Goal: Information Seeking & Learning: Learn about a topic

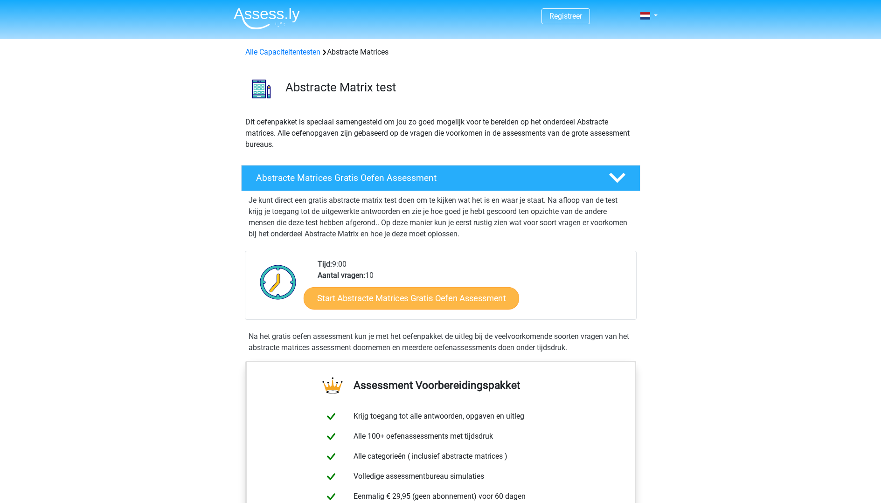
click at [444, 301] on link "Start Abstracte Matrices Gratis Oefen Assessment" at bounding box center [411, 298] width 215 height 22
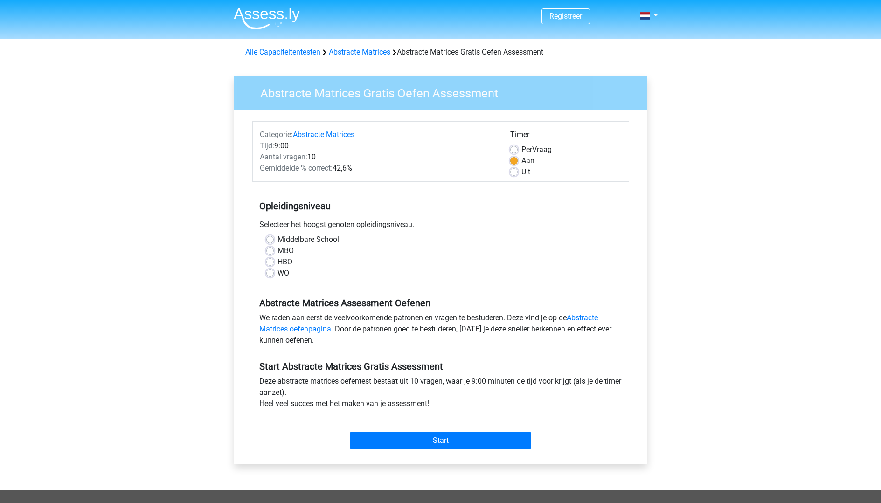
click at [277, 273] on label "WO" at bounding box center [283, 273] width 12 height 11
click at [270, 273] on input "WO" at bounding box center [269, 272] width 7 height 9
radio input "true"
click at [277, 275] on label "WO" at bounding box center [283, 273] width 12 height 11
click at [270, 275] on input "WO" at bounding box center [269, 272] width 7 height 9
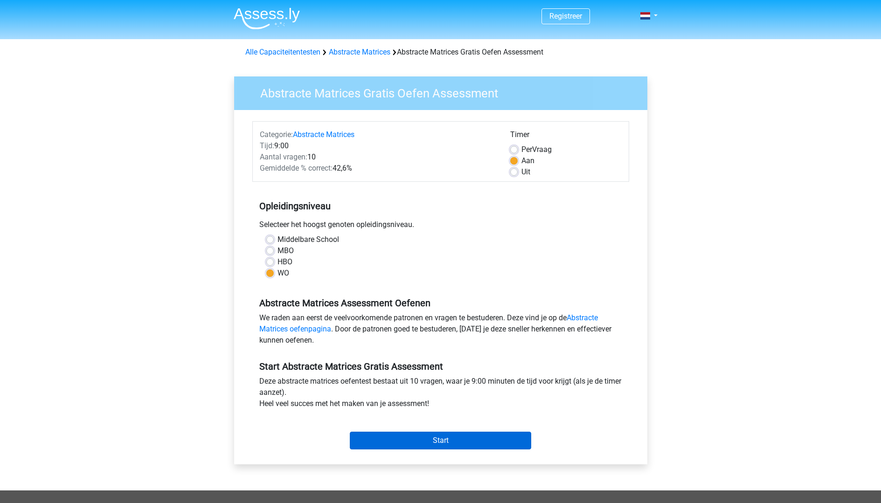
click at [412, 439] on input "Start" at bounding box center [440, 441] width 181 height 18
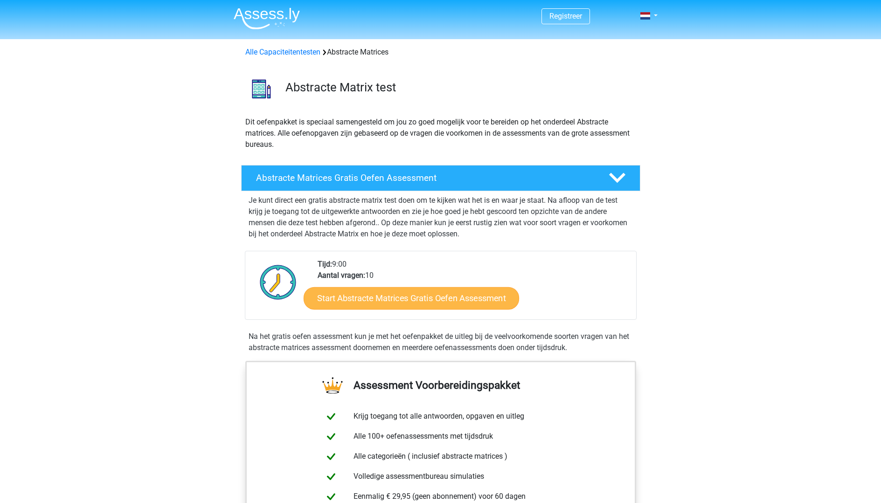
click at [387, 301] on link "Start Abstracte Matrices Gratis Oefen Assessment" at bounding box center [411, 298] width 215 height 22
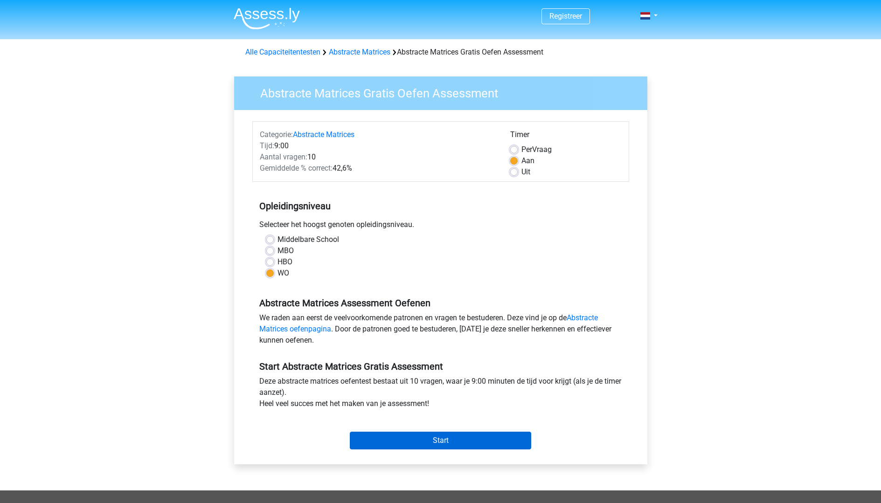
click at [434, 436] on input "Start" at bounding box center [440, 441] width 181 height 18
click at [440, 437] on input "Start" at bounding box center [440, 441] width 181 height 18
click at [521, 150] on label "Per Vraag" at bounding box center [536, 149] width 30 height 11
click at [514, 150] on input "Per Vraag" at bounding box center [513, 148] width 7 height 9
radio input "true"
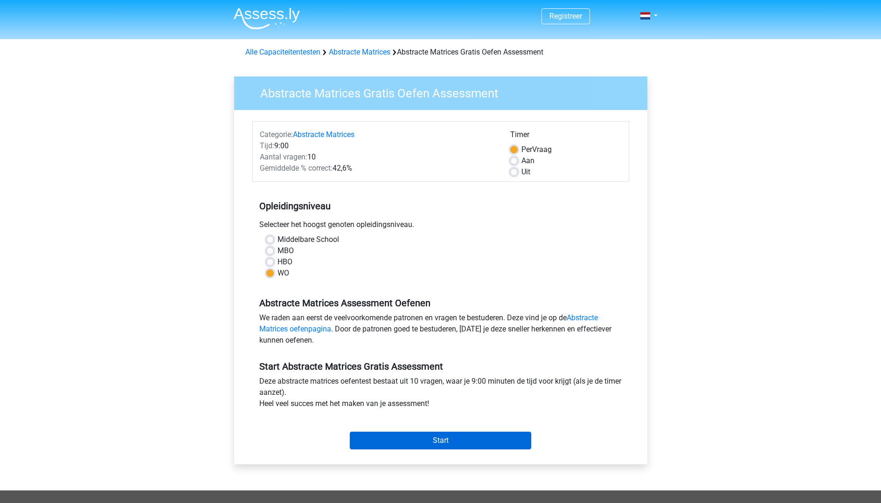
click at [417, 440] on input "Start" at bounding box center [440, 441] width 181 height 18
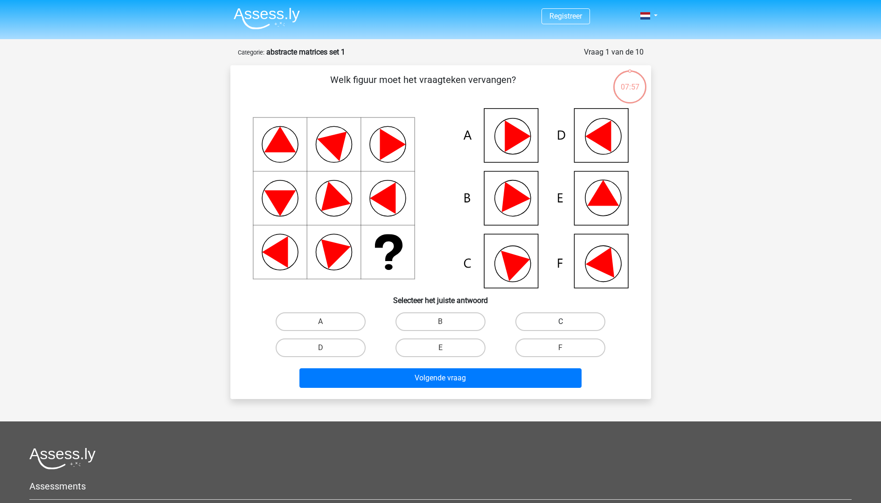
click at [554, 324] on label "C" at bounding box center [560, 321] width 90 height 19
click at [561, 324] on input "C" at bounding box center [564, 325] width 6 height 6
radio input "true"
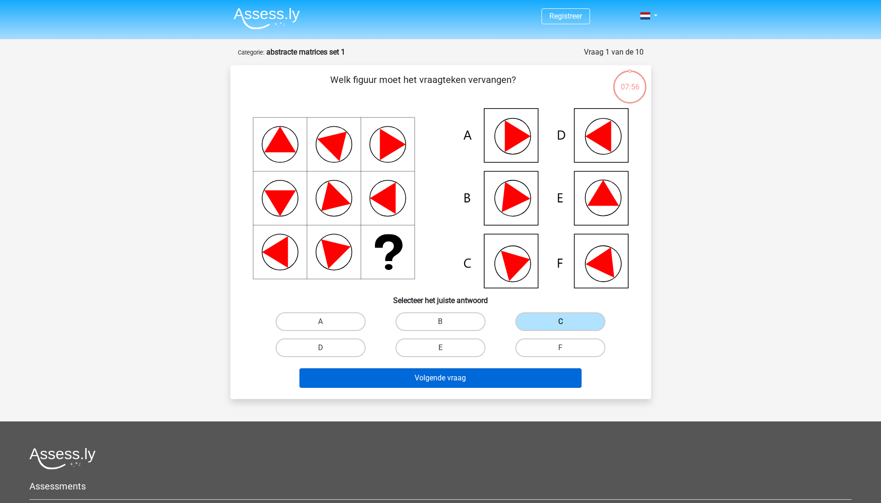
click at [490, 378] on button "Volgende vraag" at bounding box center [440, 378] width 282 height 20
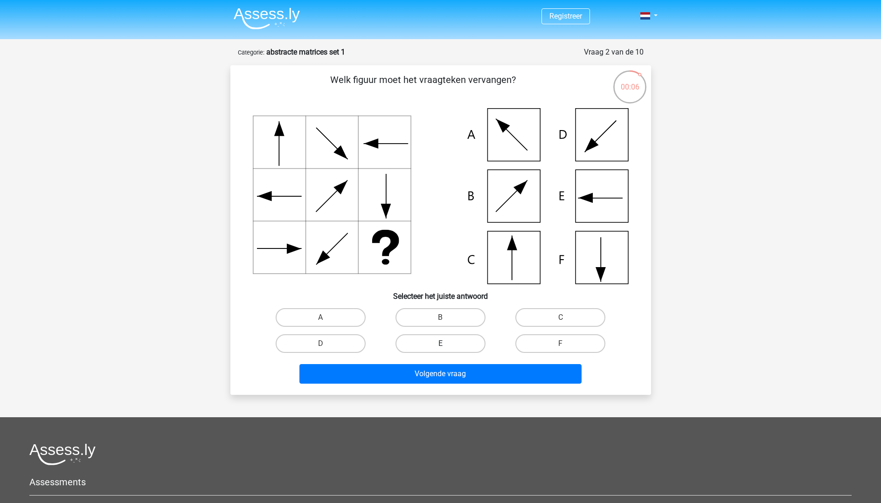
click at [445, 339] on label "E" at bounding box center [440, 343] width 90 height 19
click at [445, 344] on input "E" at bounding box center [443, 347] width 6 height 6
radio input "true"
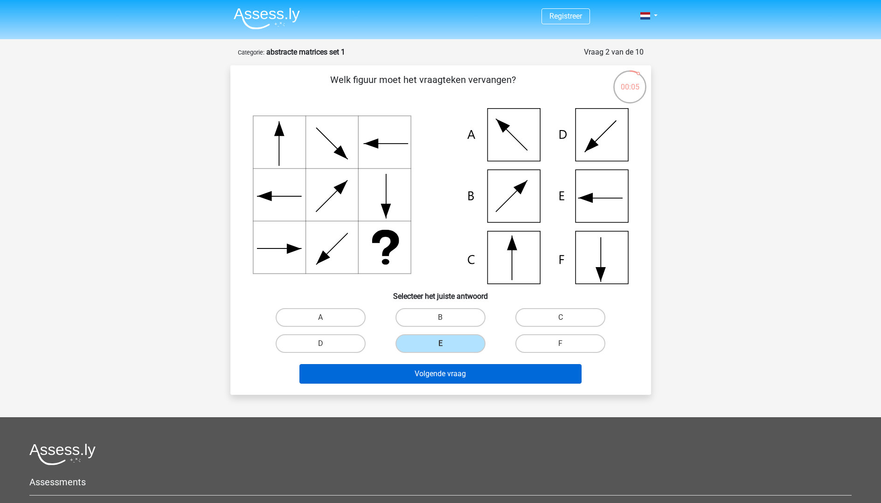
click at [447, 375] on button "Volgende vraag" at bounding box center [440, 374] width 282 height 20
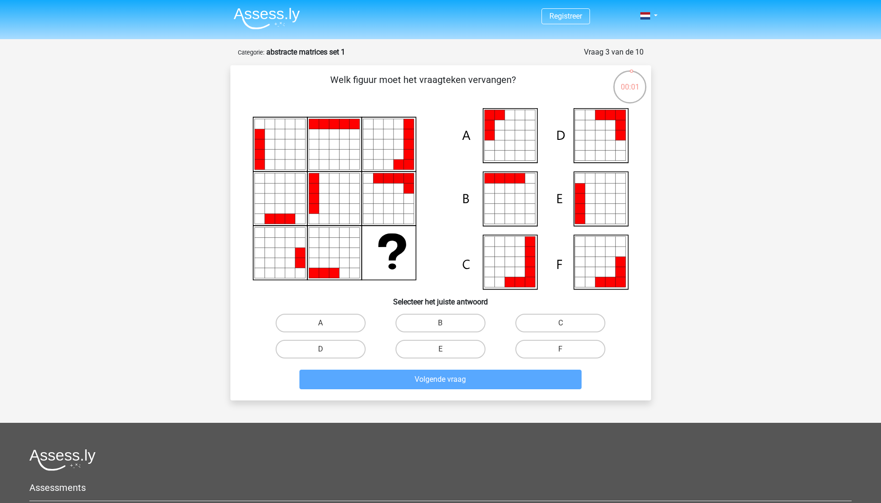
click at [602, 201] on icon at bounding box center [600, 199] width 10 height 10
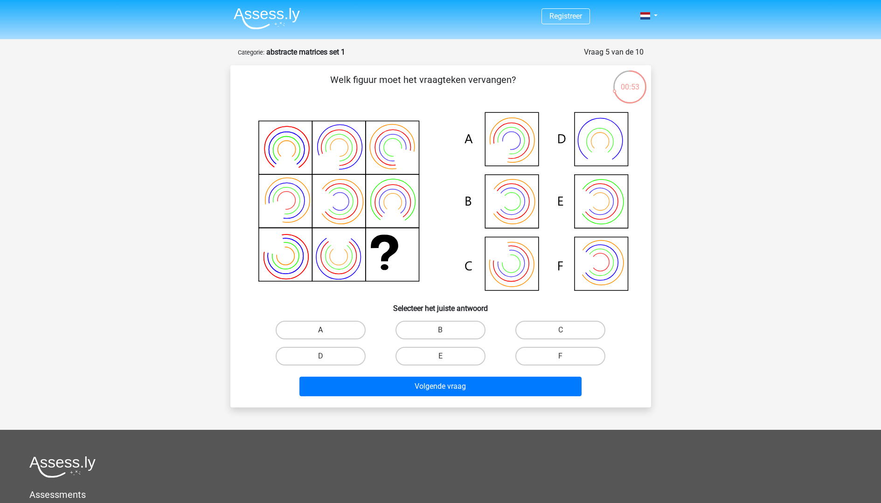
click at [344, 329] on label "A" at bounding box center [321, 330] width 90 height 19
click at [326, 330] on input "A" at bounding box center [323, 333] width 6 height 6
radio input "true"
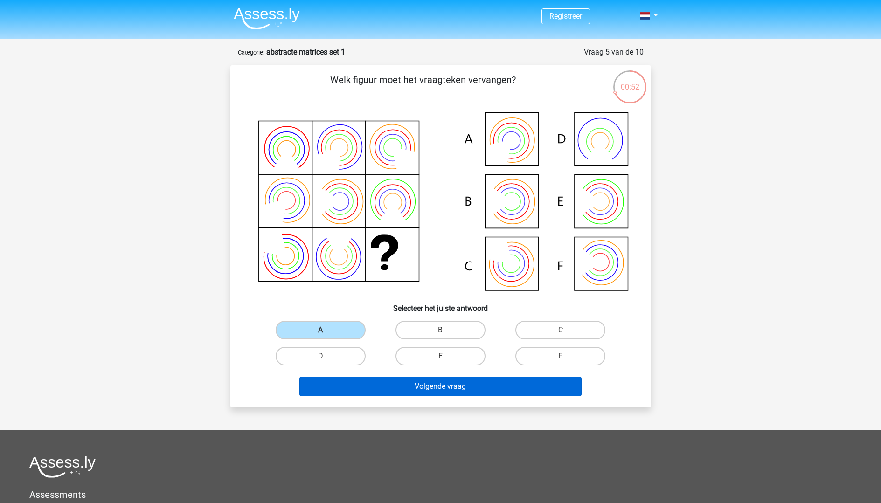
click at [417, 388] on button "Volgende vraag" at bounding box center [440, 387] width 282 height 20
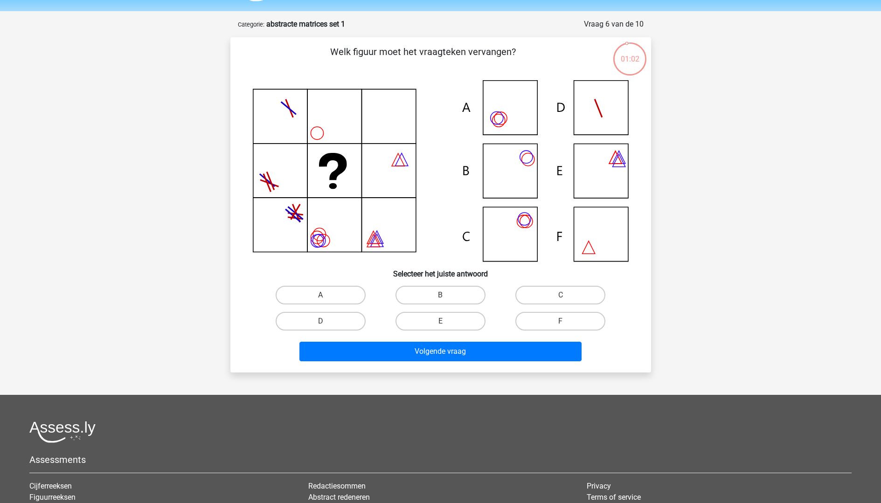
scroll to position [9, 0]
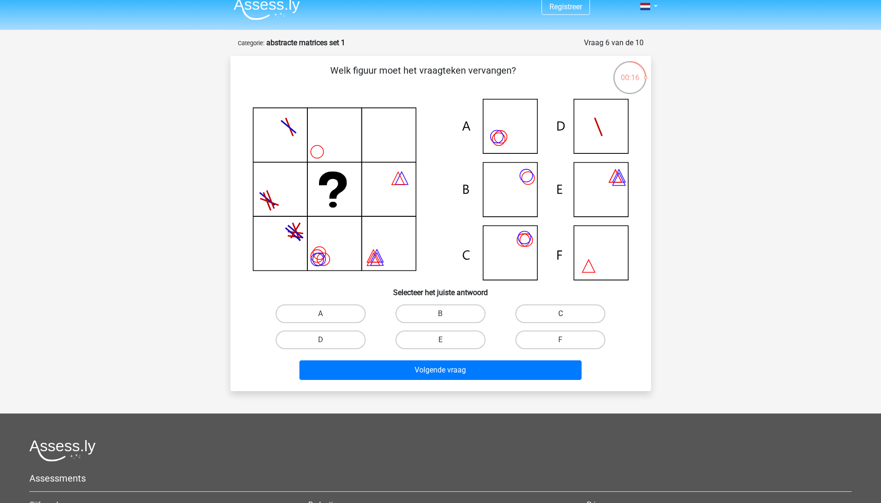
click at [555, 311] on label "C" at bounding box center [560, 314] width 90 height 19
click at [561, 314] on input "C" at bounding box center [564, 317] width 6 height 6
radio input "true"
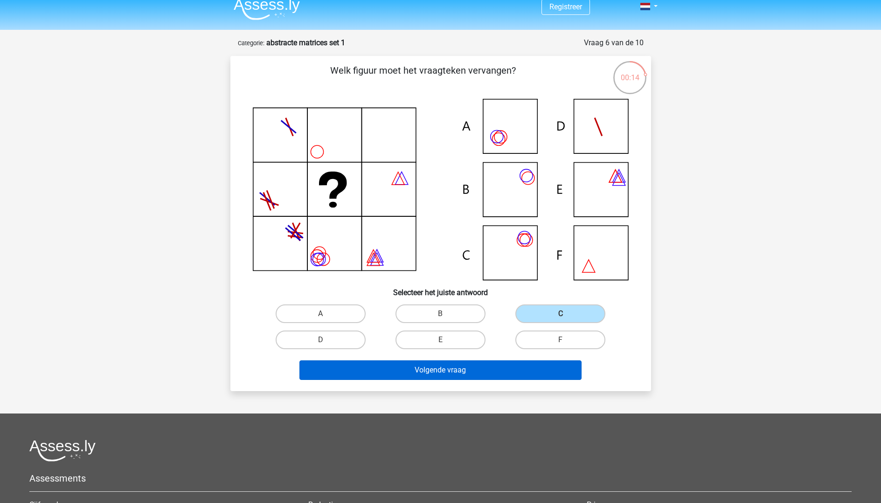
click at [513, 373] on button "Volgende vraag" at bounding box center [440, 370] width 282 height 20
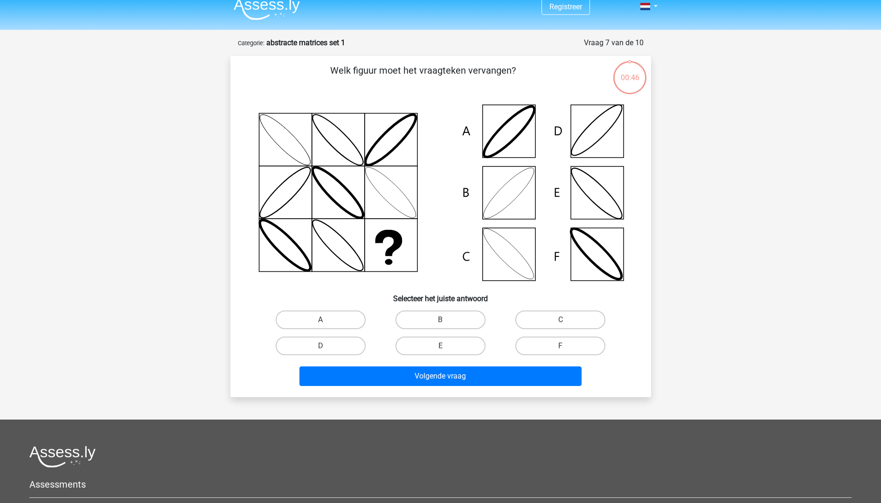
scroll to position [47, 0]
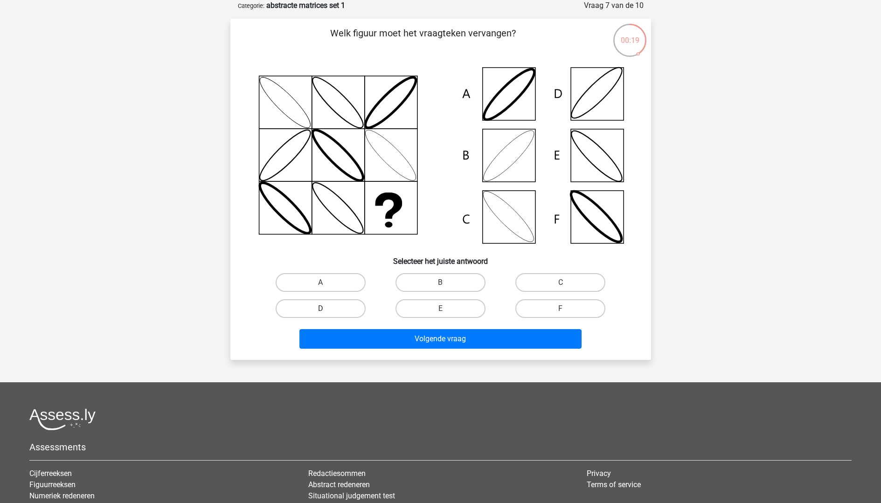
click at [345, 309] on label "D" at bounding box center [321, 308] width 90 height 19
click at [326, 309] on input "D" at bounding box center [323, 312] width 6 height 6
radio input "true"
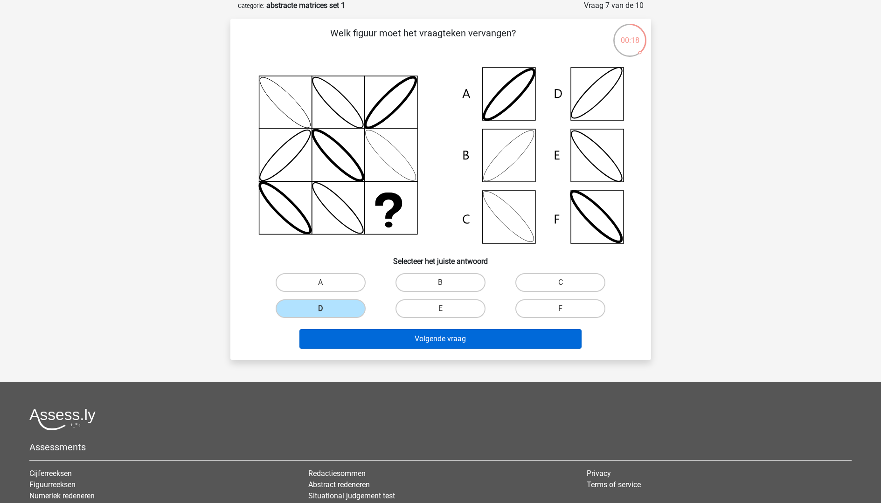
click at [392, 339] on button "Volgende vraag" at bounding box center [440, 339] width 282 height 20
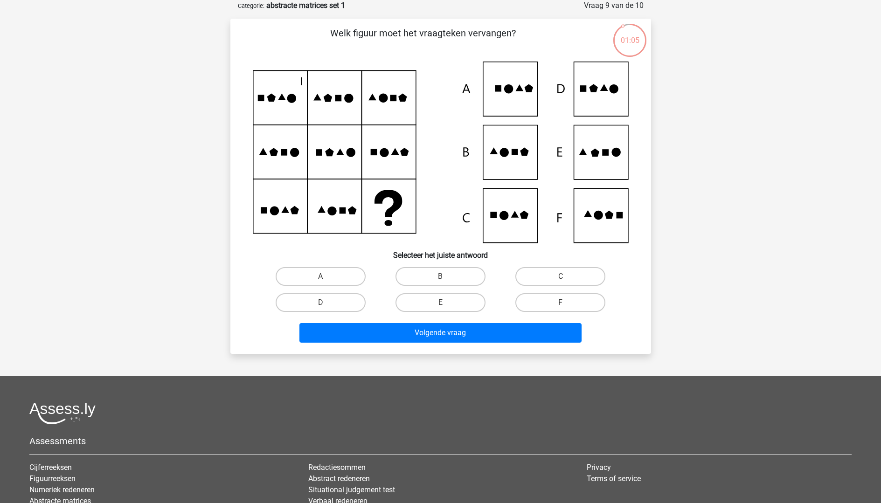
scroll to position [28, 0]
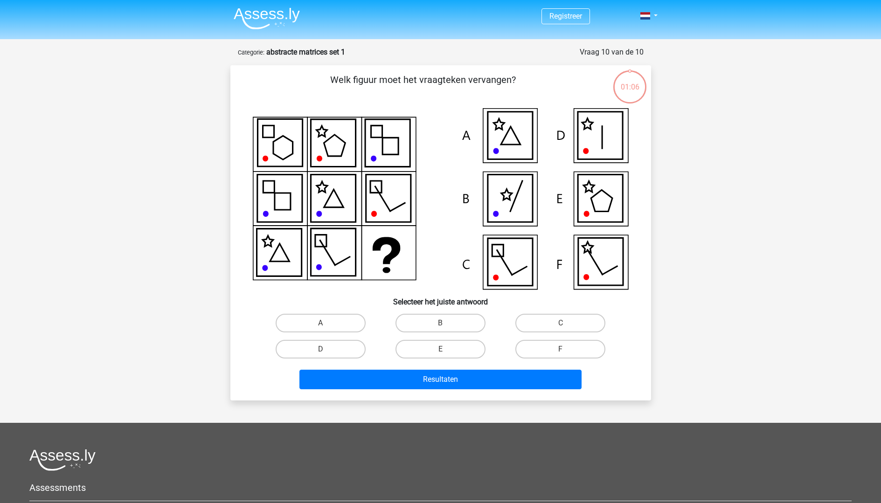
scroll to position [28, 0]
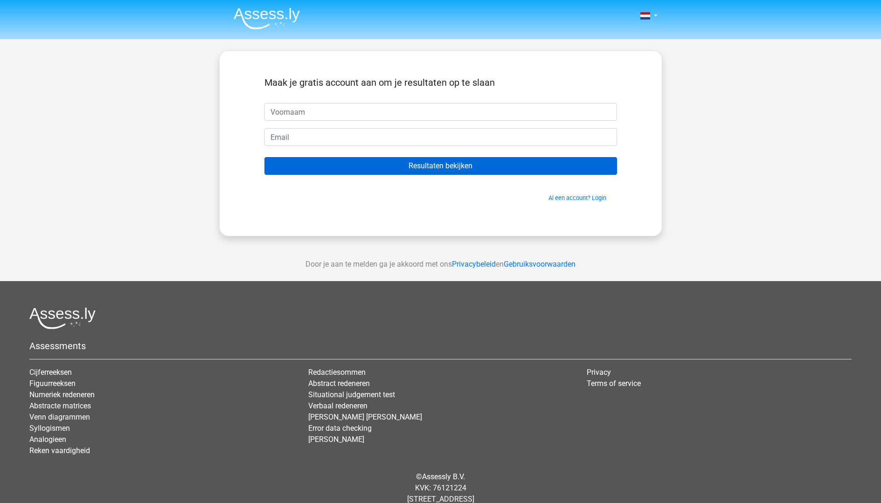
click at [445, 167] on input "Resultaten bekijken" at bounding box center [440, 166] width 353 height 18
click at [476, 166] on input "Resultaten bekijken" at bounding box center [440, 166] width 353 height 18
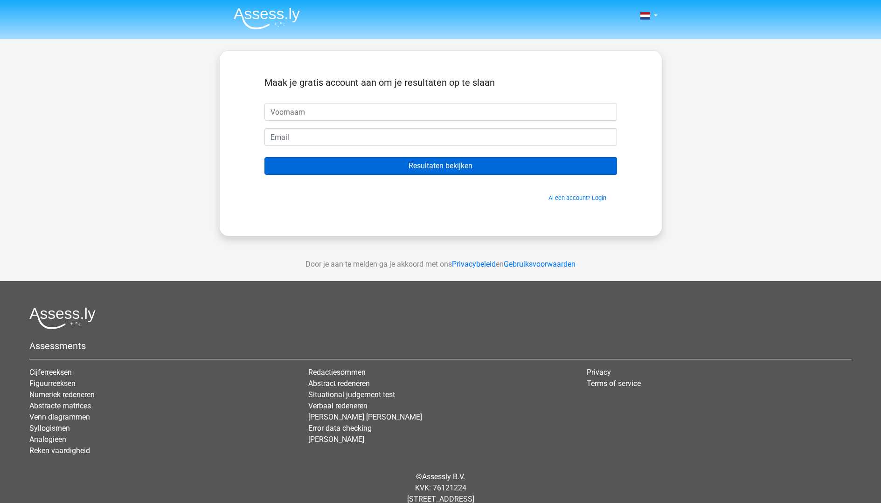
click at [476, 166] on input "Resultaten bekijken" at bounding box center [440, 166] width 353 height 18
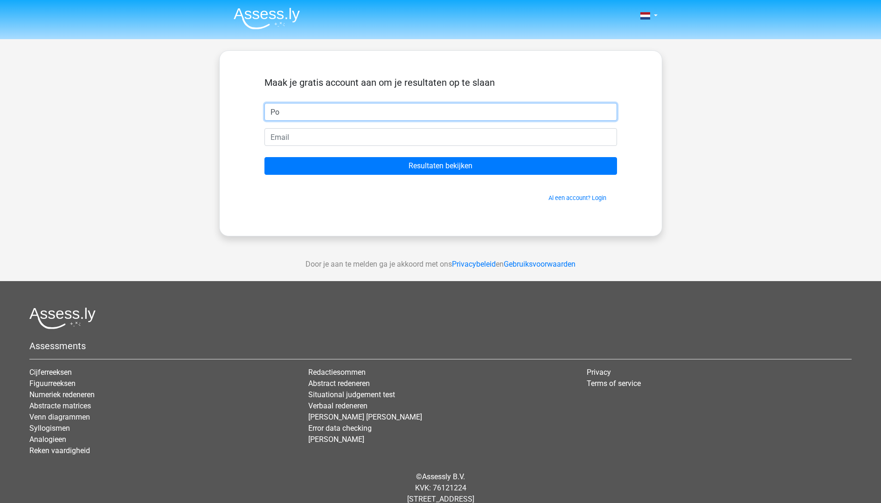
type input "P"
type input "Pollo"
type input "p"
type input "pollevanrijsbergen@gmail.com"
click at [440, 166] on input "Resultaten bekijken" at bounding box center [440, 166] width 353 height 18
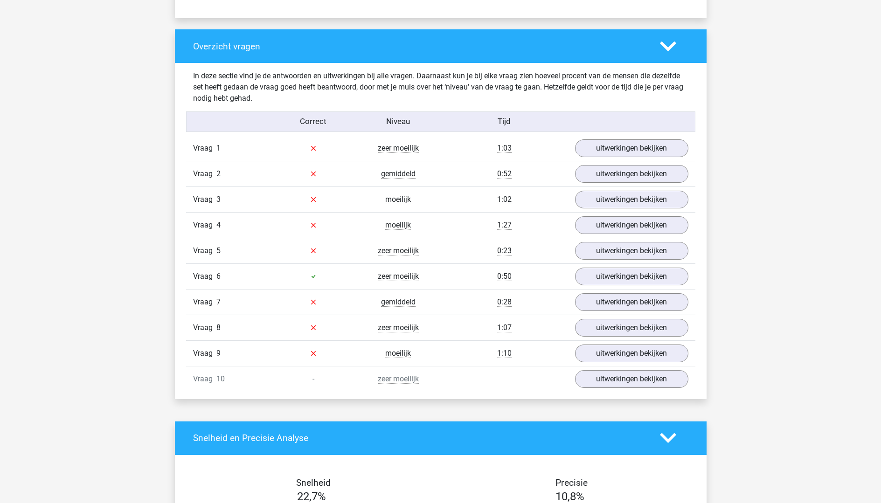
scroll to position [634, 0]
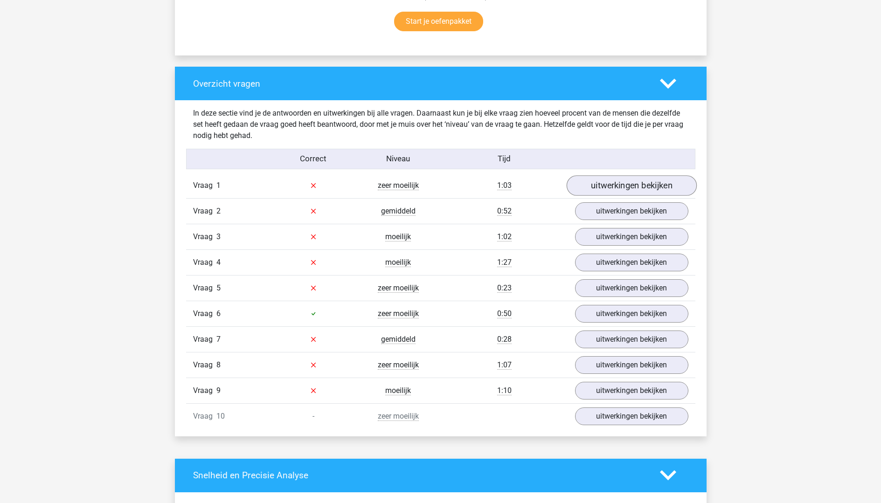
click at [611, 190] on link "uitwerkingen bekijken" at bounding box center [631, 185] width 130 height 21
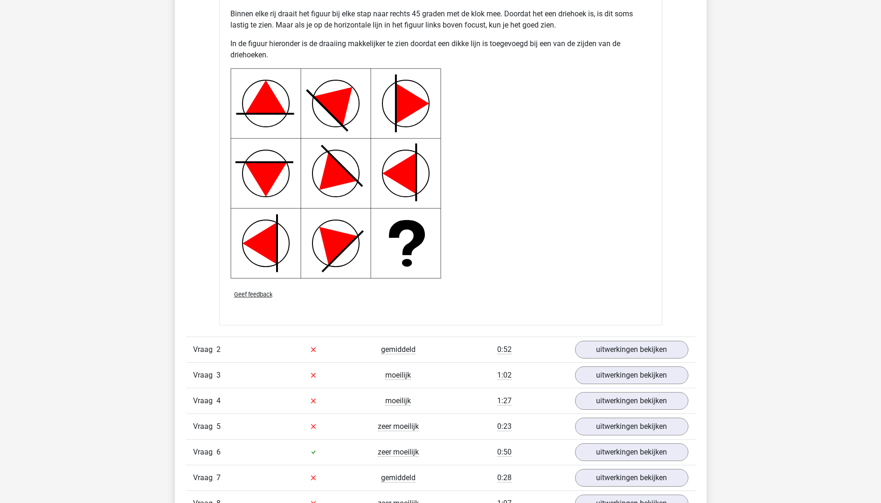
scroll to position [1194, 0]
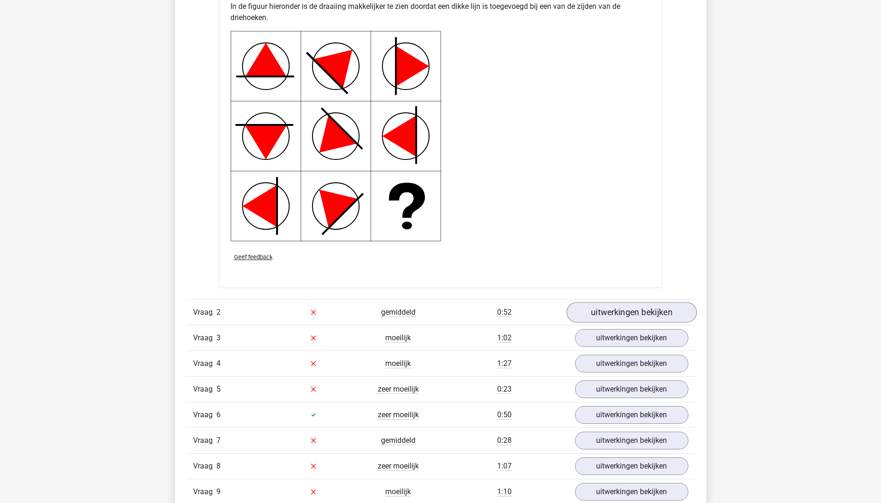
click at [599, 309] on link "uitwerkingen bekijken" at bounding box center [631, 312] width 130 height 21
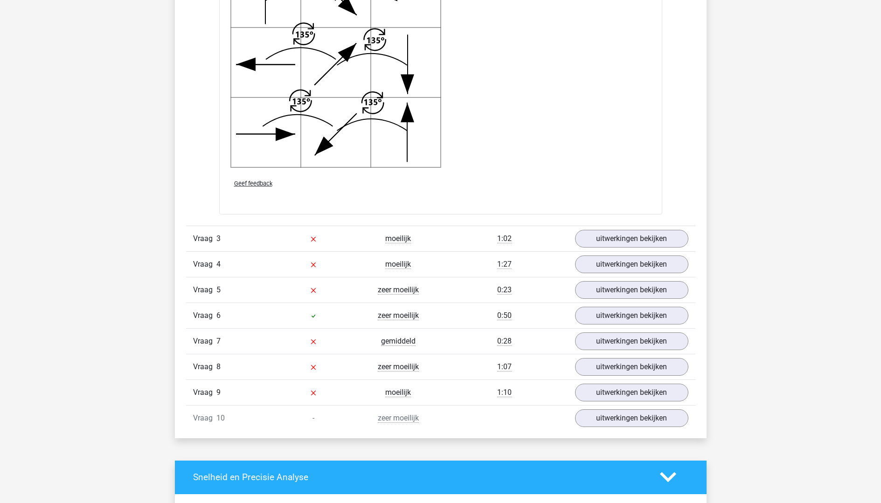
scroll to position [1977, 0]
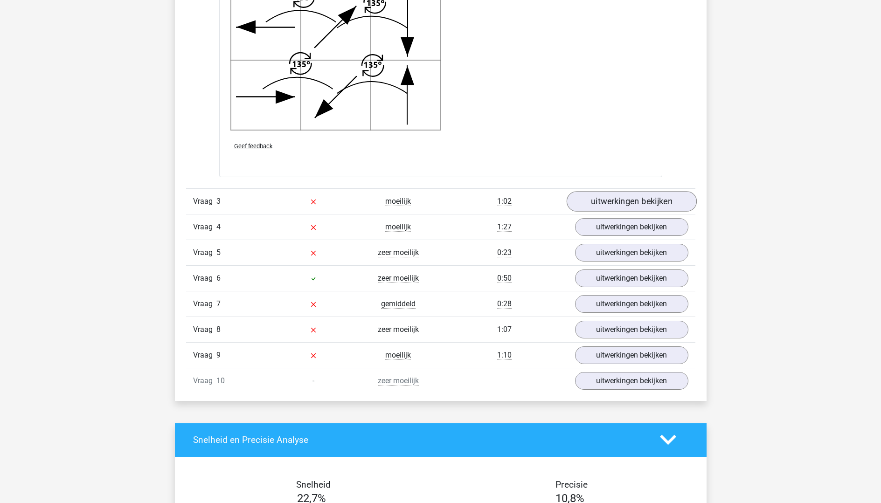
click at [606, 197] on link "uitwerkingen bekijken" at bounding box center [631, 201] width 130 height 21
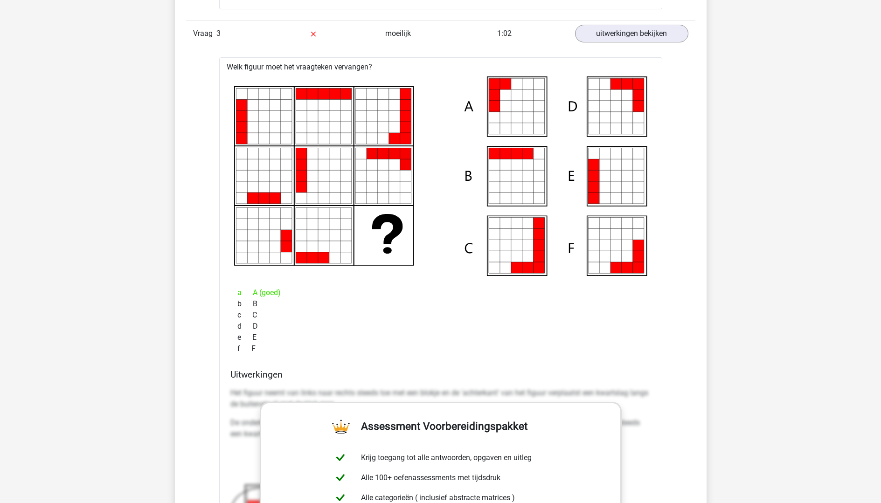
scroll to position [2052, 0]
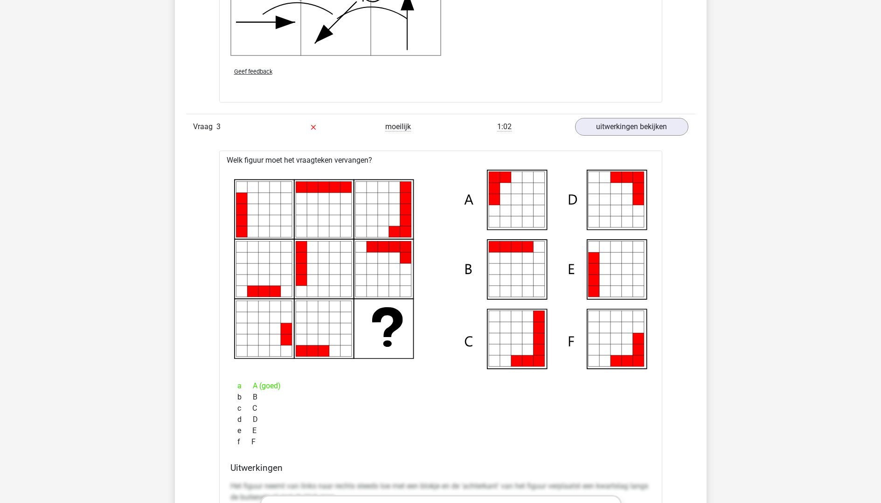
click at [436, 356] on icon at bounding box center [440, 270] width 413 height 200
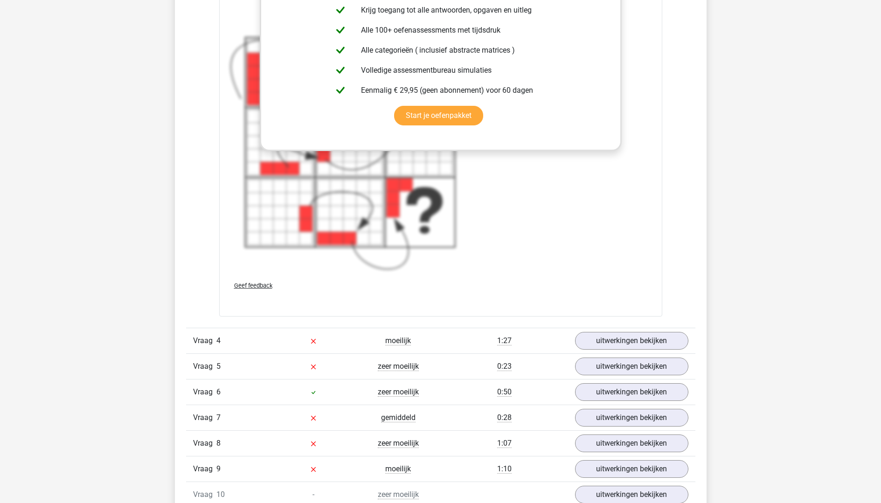
scroll to position [2630, 0]
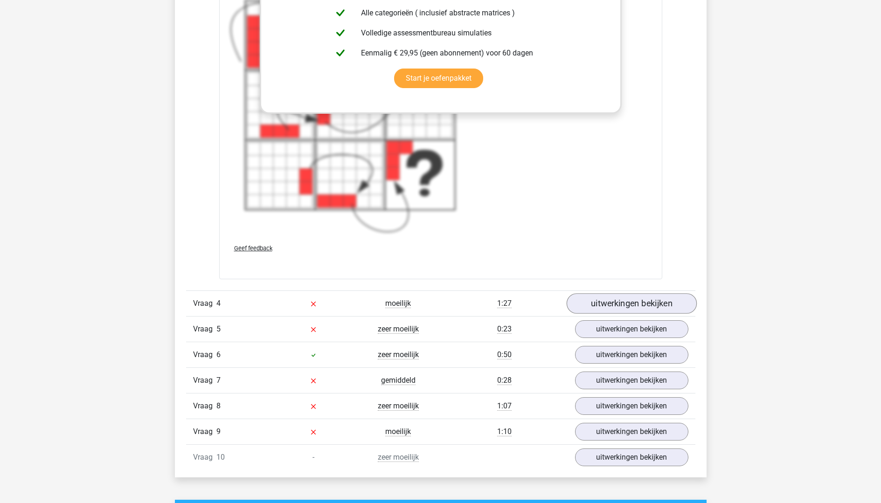
click at [596, 301] on link "uitwerkingen bekijken" at bounding box center [631, 303] width 130 height 21
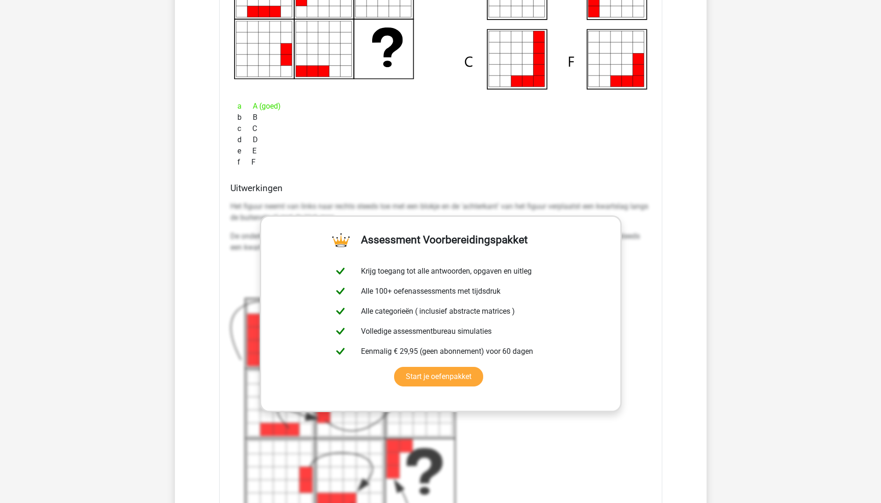
scroll to position [2238, 0]
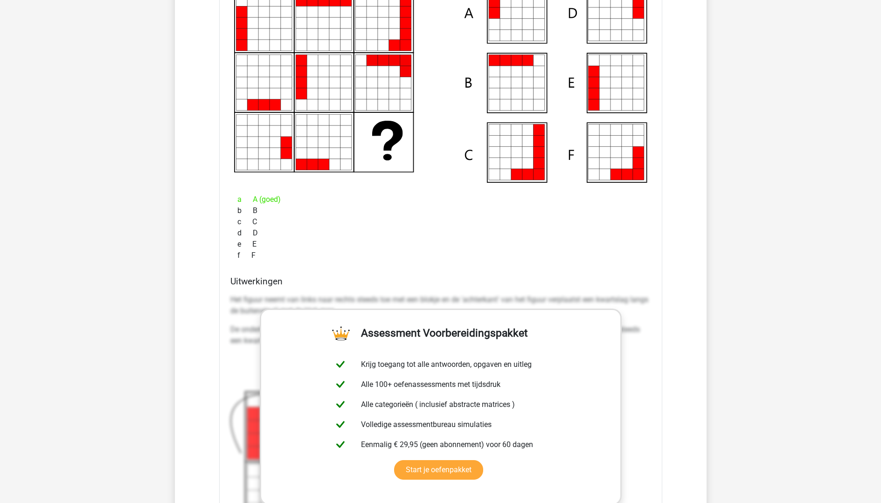
click at [504, 254] on div "f F" at bounding box center [440, 255] width 421 height 11
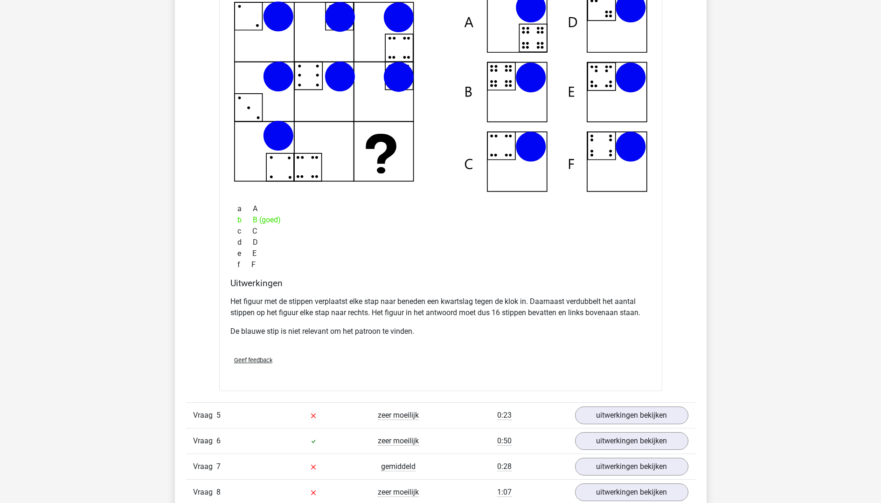
scroll to position [3059, 0]
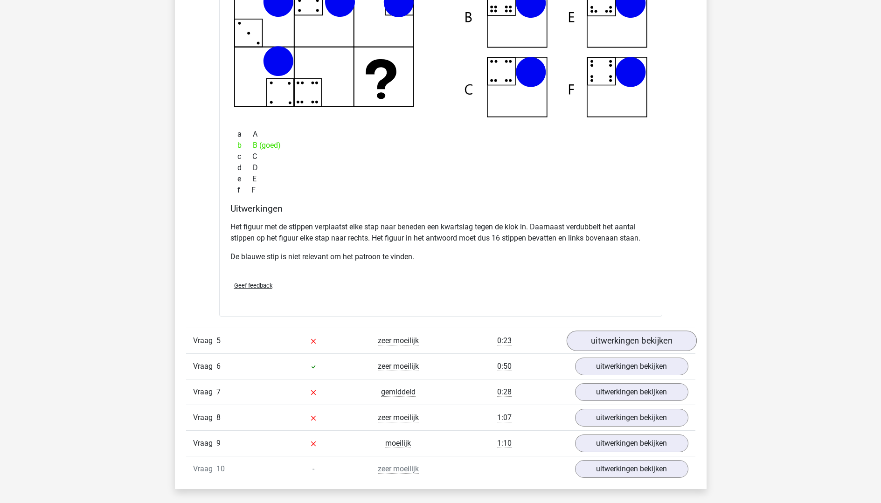
click at [630, 338] on link "uitwerkingen bekijken" at bounding box center [631, 341] width 130 height 21
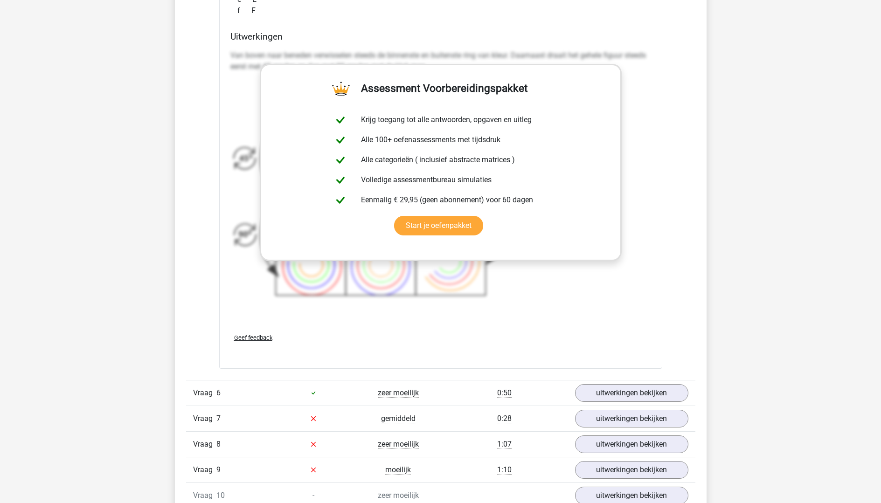
scroll to position [3917, 0]
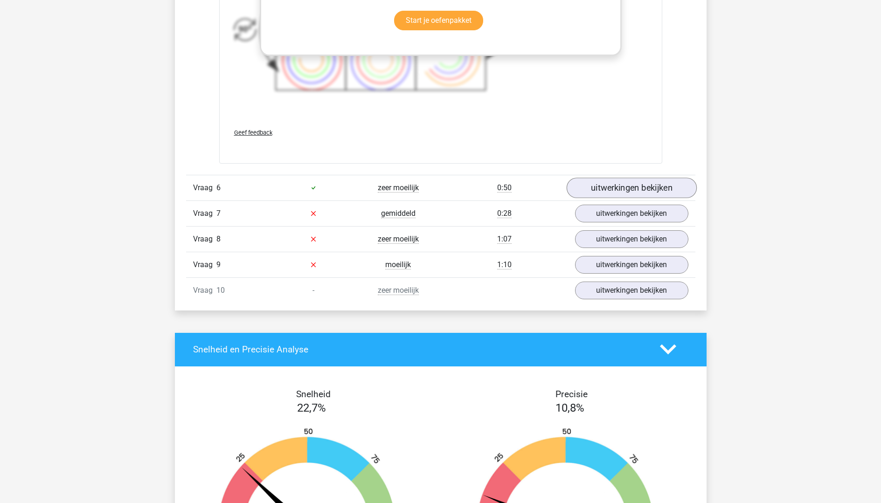
click at [616, 187] on link "uitwerkingen bekijken" at bounding box center [631, 188] width 130 height 21
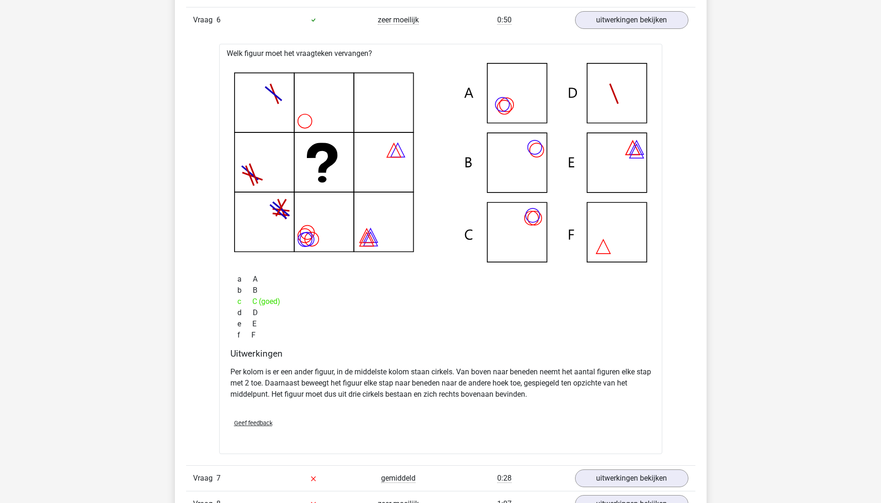
scroll to position [4383, 0]
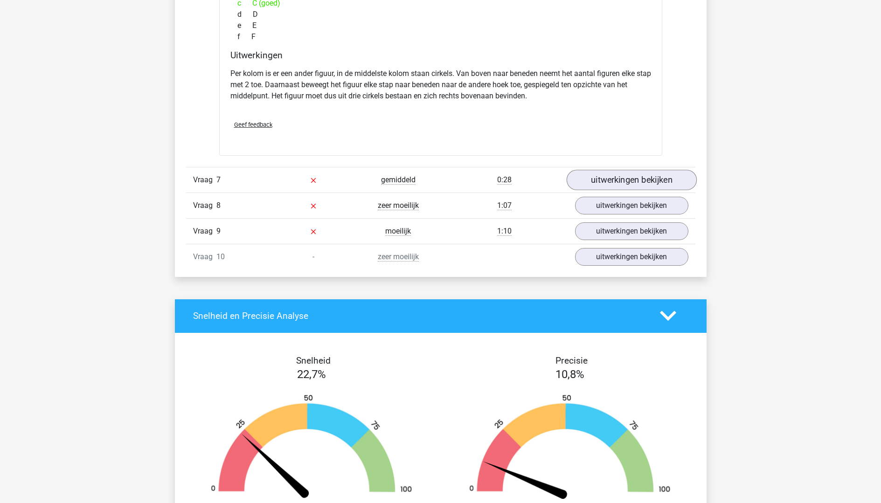
click at [638, 170] on link "uitwerkingen bekijken" at bounding box center [631, 180] width 130 height 21
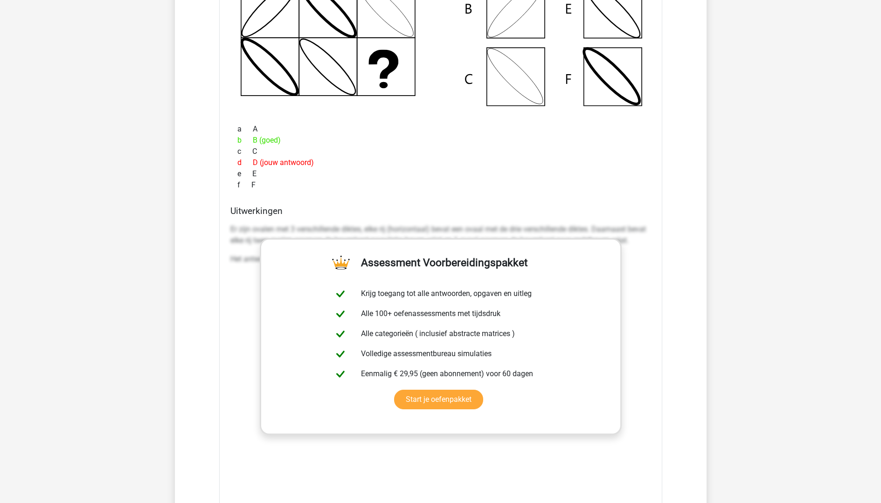
scroll to position [4887, 0]
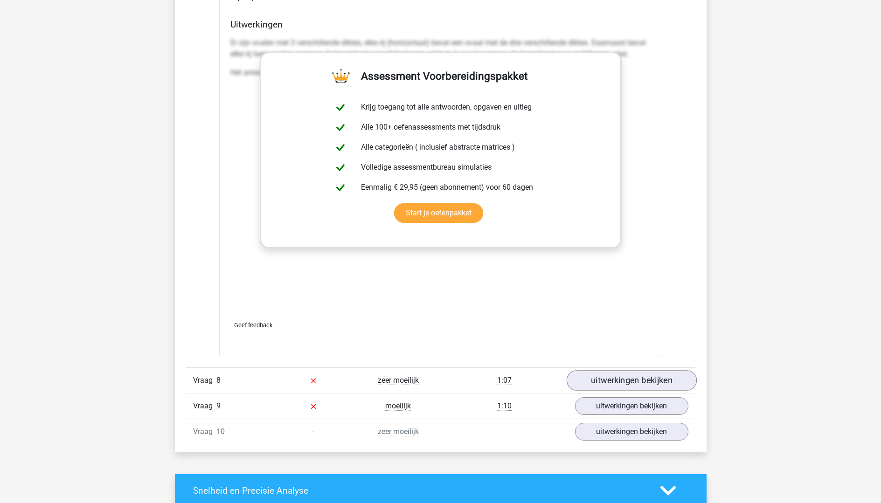
click at [652, 382] on link "uitwerkingen bekijken" at bounding box center [631, 380] width 130 height 21
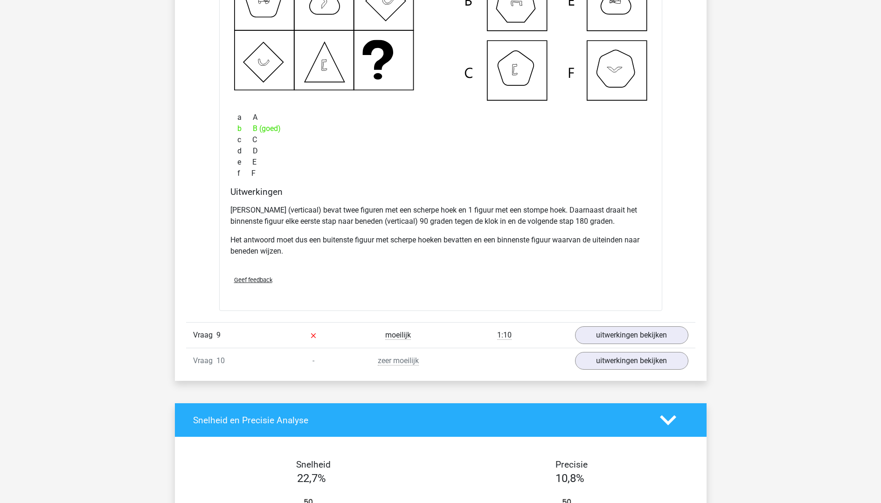
scroll to position [5428, 0]
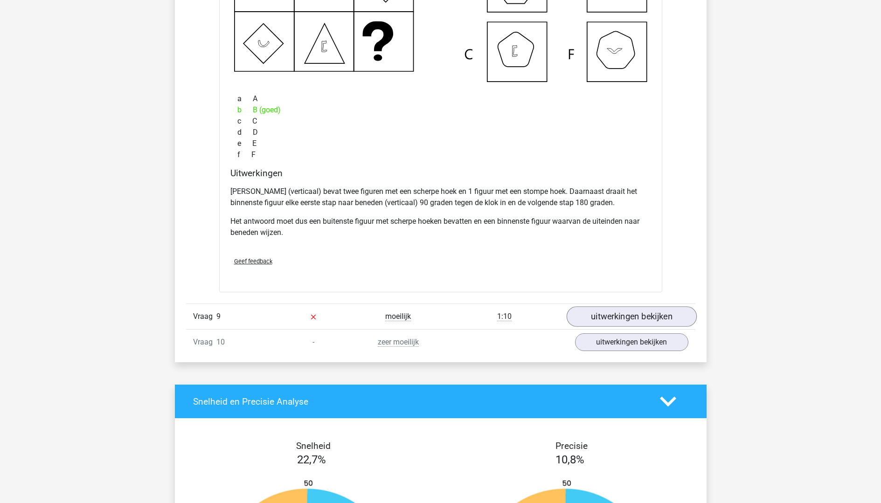
click at [643, 319] on link "uitwerkingen bekijken" at bounding box center [631, 316] width 130 height 21
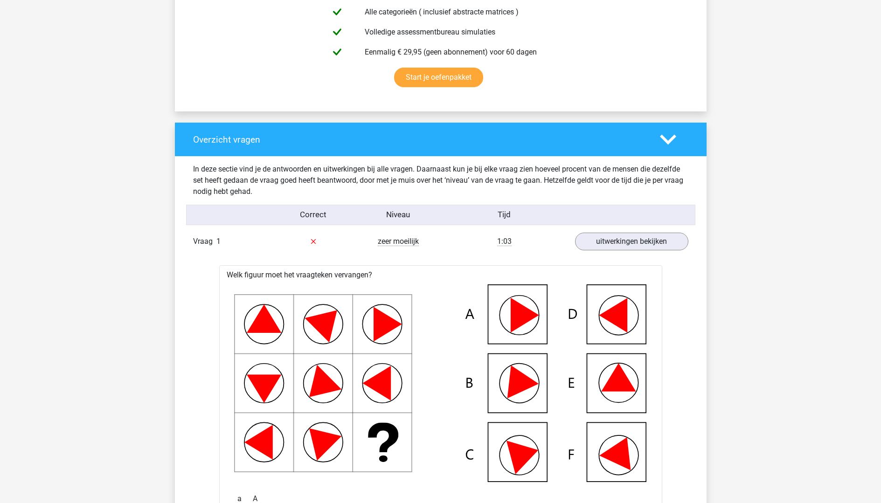
scroll to position [560, 0]
